Goal: Find specific page/section: Find specific page/section

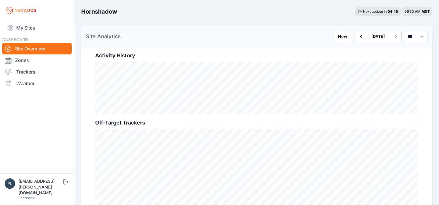
scroll to position [203, 0]
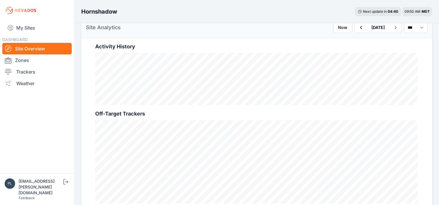
click at [27, 49] on link "Site Overview" at bounding box center [36, 49] width 69 height 12
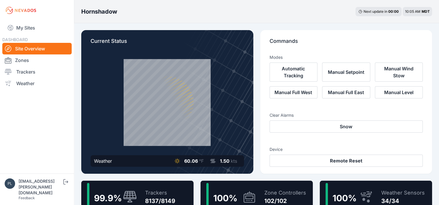
scroll to position [232, 0]
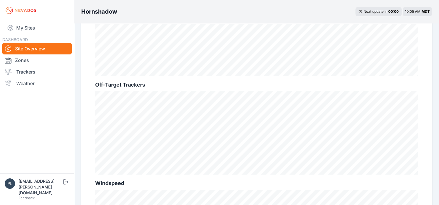
click at [85, 60] on div "Activity History Off-Target Trackers Windspeed Motor Currents" at bounding box center [256, 197] width 351 height 377
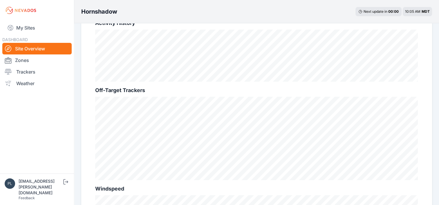
scroll to position [0, 0]
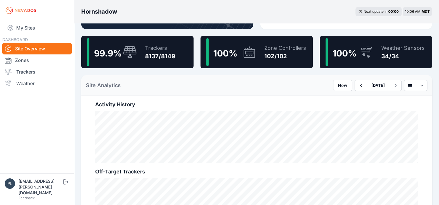
scroll to position [232, 0]
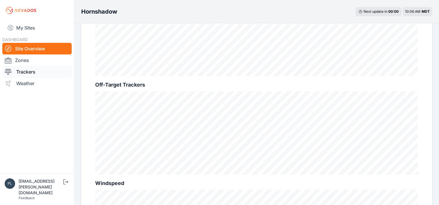
click at [30, 72] on link "Trackers" at bounding box center [36, 72] width 69 height 12
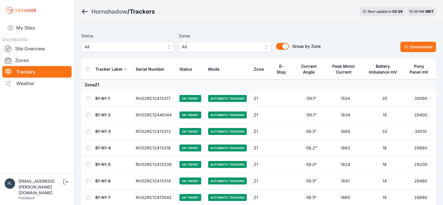
click at [209, 45] on span "All" at bounding box center [221, 46] width 78 height 7
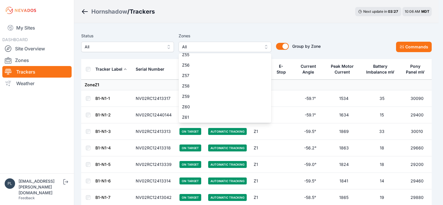
scroll to position [609, 0]
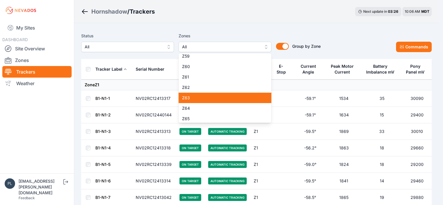
click at [205, 101] on div "Z63" at bounding box center [225, 98] width 93 height 10
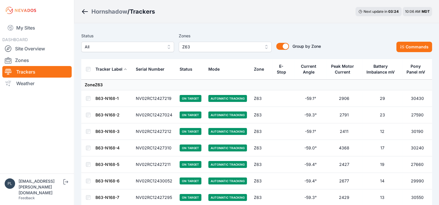
click at [252, 48] on span "Z63" at bounding box center [221, 46] width 78 height 7
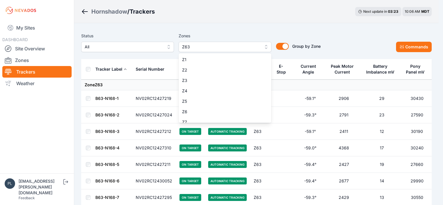
scroll to position [589, 0]
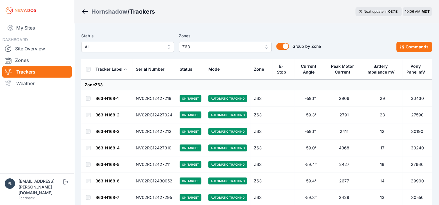
click at [232, 47] on span "Z63" at bounding box center [221, 46] width 78 height 7
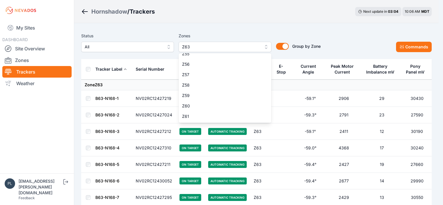
scroll to position [609, 0]
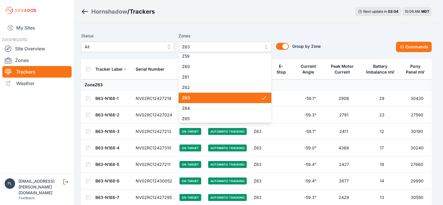
click at [222, 96] on span "Z63" at bounding box center [221, 98] width 79 height 6
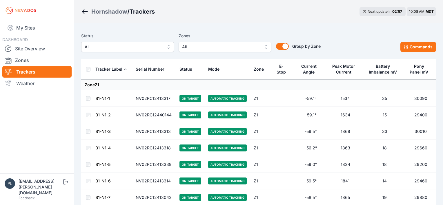
click at [233, 49] on span "All" at bounding box center [221, 46] width 78 height 7
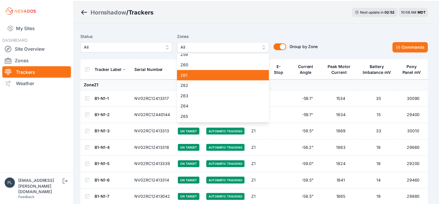
scroll to position [609, 0]
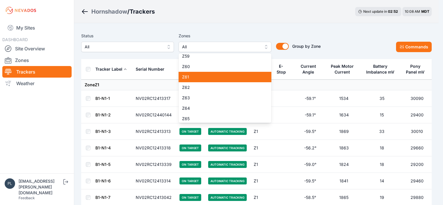
click at [214, 78] on span "Z61" at bounding box center [221, 77] width 79 height 6
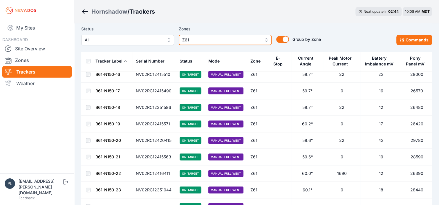
scroll to position [169, 0]
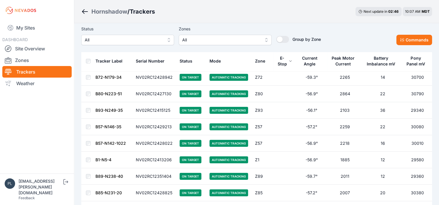
scroll to position [5625, 0]
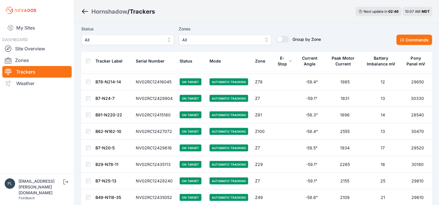
click at [261, 41] on button "All" at bounding box center [225, 40] width 93 height 10
